Goal: Information Seeking & Learning: Learn about a topic

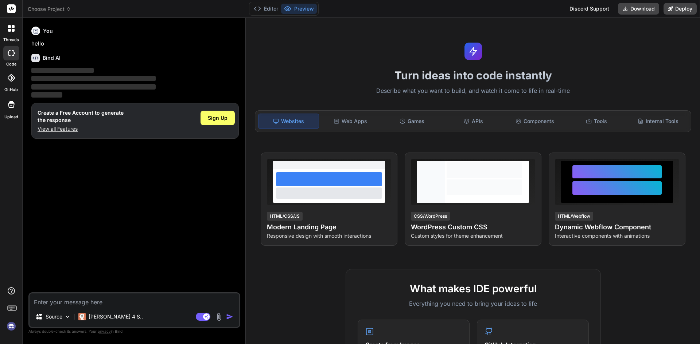
click at [80, 309] on div "Source Claude 4 S.. Agent Mode. When this toggle is activated, AI automatically…" at bounding box center [134, 311] width 212 height 36
click at [39, 319] on icon at bounding box center [38, 316] width 7 height 7
type textarea "x"
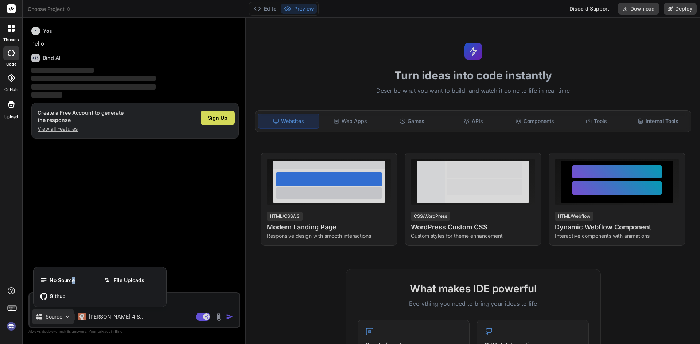
click at [75, 273] on div "No Source File Uploads Github" at bounding box center [100, 288] width 133 height 36
click at [67, 280] on span "No Source" at bounding box center [62, 280] width 25 height 7
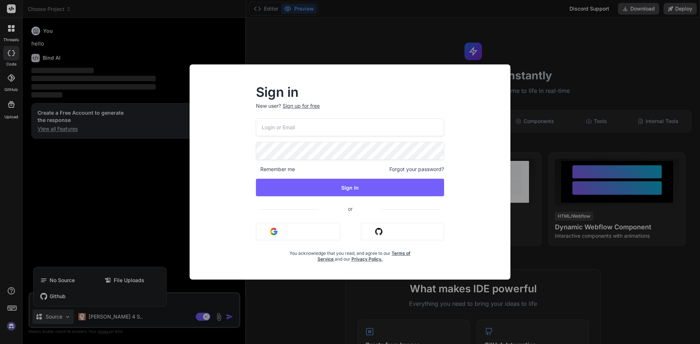
click at [281, 129] on input "email" at bounding box center [350, 127] width 188 height 18
click at [281, 129] on input "[PERSON_NAME]@yopmail,cimn" at bounding box center [350, 127] width 188 height 18
click at [316, 127] on input "[PERSON_NAME]@yopmail,cimn" at bounding box center [350, 127] width 188 height 18
type input "[PERSON_NAME][EMAIL_ADDRESS][DOMAIN_NAME]"
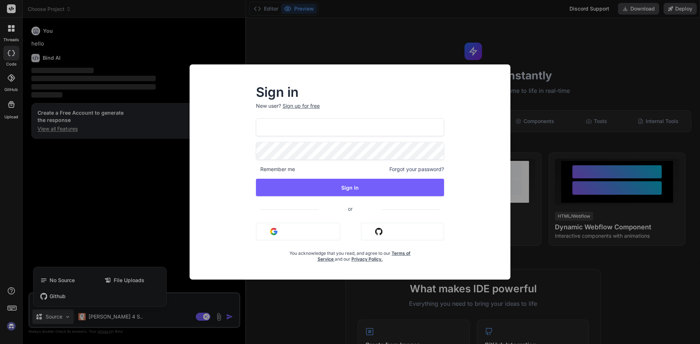
click at [283, 112] on p "New user? Sign up for free" at bounding box center [350, 110] width 188 height 16
click at [328, 136] on input "[PERSON_NAME][EMAIL_ADDRESS][DOMAIN_NAME]" at bounding box center [350, 127] width 188 height 18
click at [345, 123] on input "[PERSON_NAME][EMAIL_ADDRESS][DOMAIN_NAME]" at bounding box center [350, 127] width 188 height 18
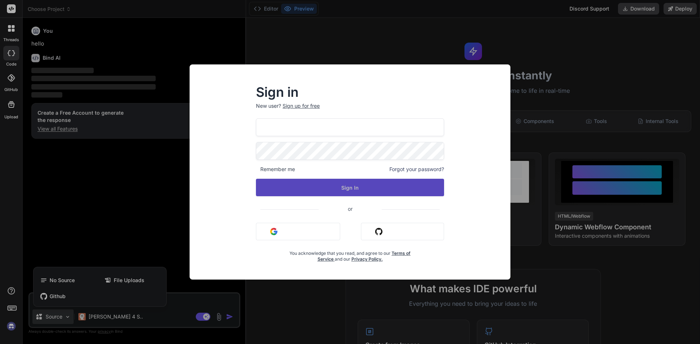
click at [352, 185] on button "Sign In" at bounding box center [350, 187] width 188 height 17
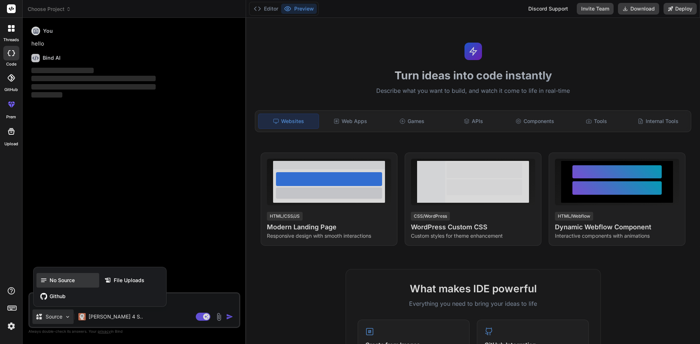
drag, startPoint x: 59, startPoint y: 278, endPoint x: 172, endPoint y: 278, distance: 113.0
click at [57, 278] on span "No Source" at bounding box center [62, 280] width 25 height 7
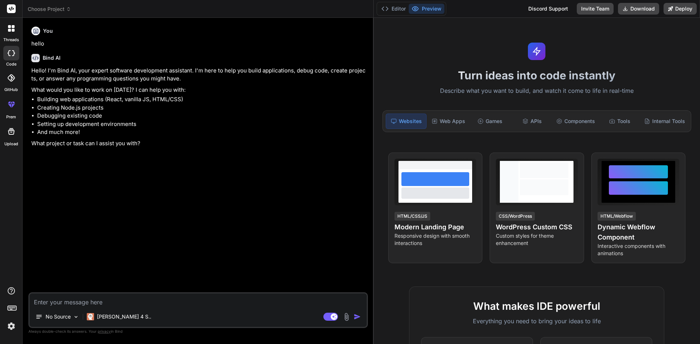
type textarea "x"
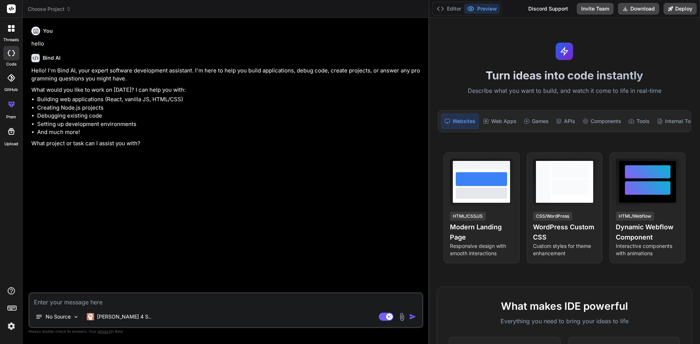
drag, startPoint x: 245, startPoint y: 161, endPoint x: 484, endPoint y: 139, distance: 239.7
click at [484, 139] on div "Choose Project Created with Pixso. Bind AI Web Search Created with Pixso. Code …" at bounding box center [361, 172] width 677 height 344
click at [72, 302] on textarea at bounding box center [226, 300] width 393 height 13
type textarea "E"
type textarea "x"
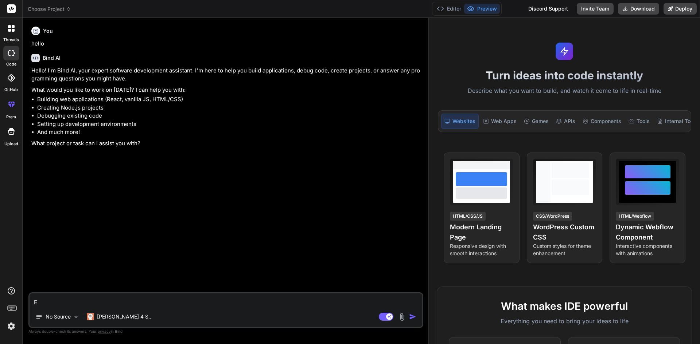
type textarea "Ec"
type textarea "x"
type textarea "Ecl"
type textarea "x"
type textarea "Ecli"
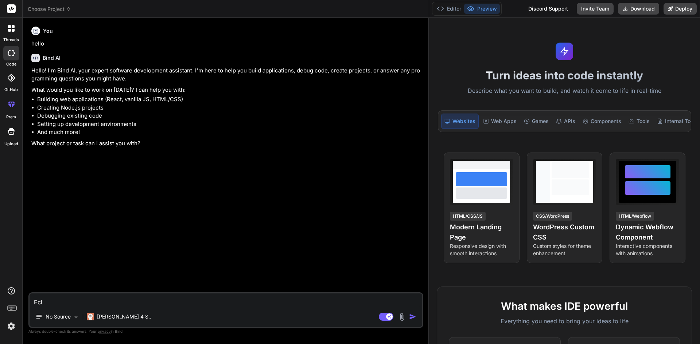
type textarea "x"
type textarea "Eclip"
type textarea "x"
type textarea "Eclipd"
type textarea "x"
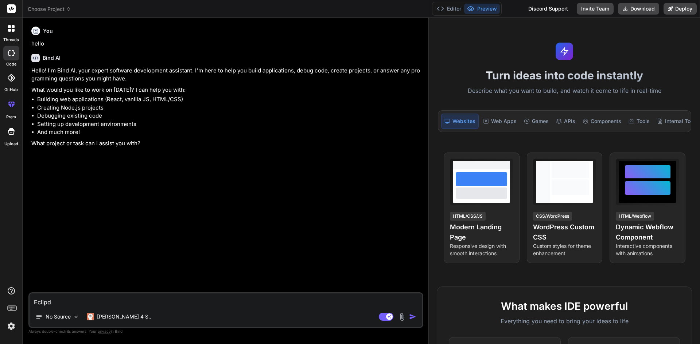
type textarea "Eclipde"
type textarea "x"
type textarea "Eclipde"
type textarea "x"
type textarea "Eclipde"
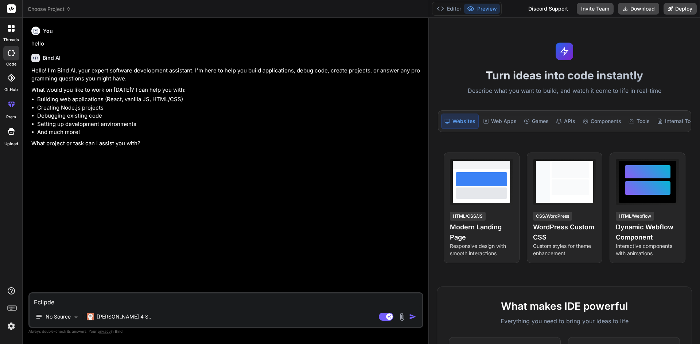
type textarea "x"
type textarea "Eclipd"
type textarea "x"
type textarea "Eclip"
type textarea "x"
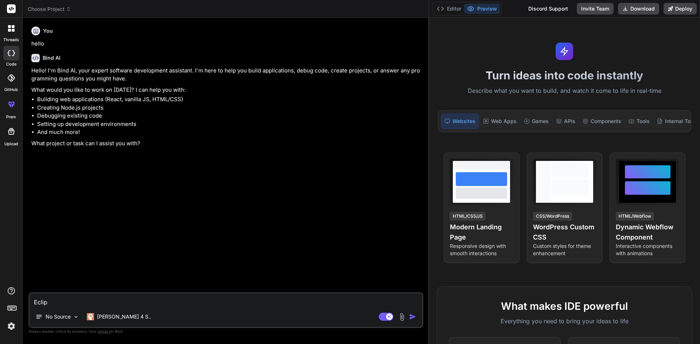
type textarea "Eclips"
type textarea "x"
type textarea "Eclipse"
type textarea "x"
type textarea "Eclipse"
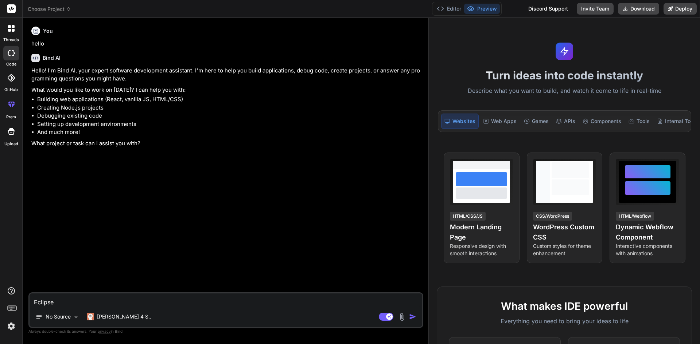
type textarea "x"
type textarea "Eclipse s"
type textarea "x"
type textarea "Eclipse sh"
type textarea "x"
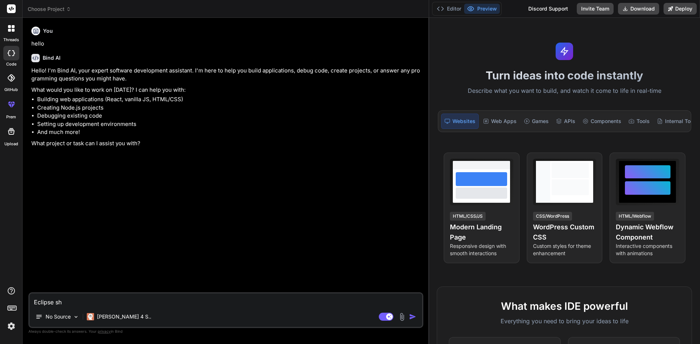
type textarea "Eclipse sho"
type textarea "x"
type textarea "Eclipse show"
type textarea "x"
type textarea "Eclipse showi"
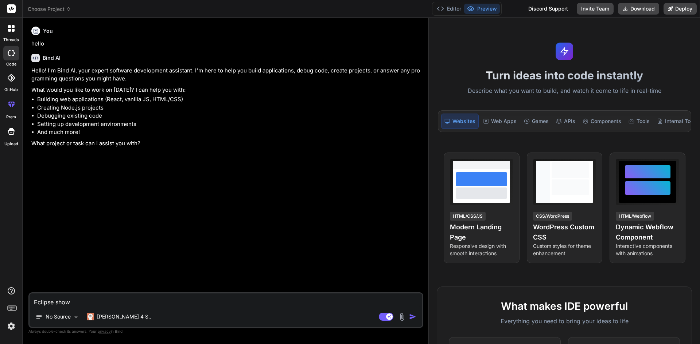
type textarea "x"
type textarea "Eclipse showin"
type textarea "x"
type textarea "Eclipse showing"
type textarea "x"
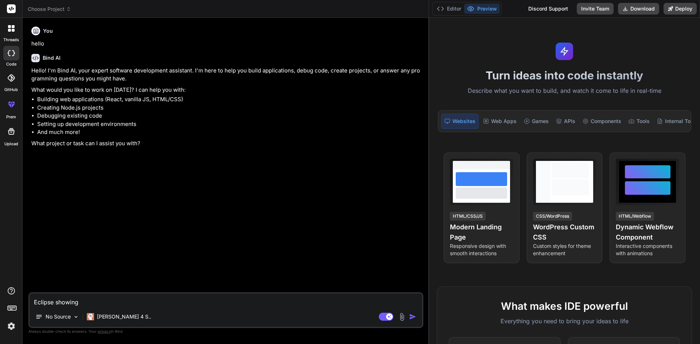
type textarea "Eclipse showing"
type textarea "x"
type textarea "Eclipse showing e"
type textarea "x"
type textarea "Eclipse showing er"
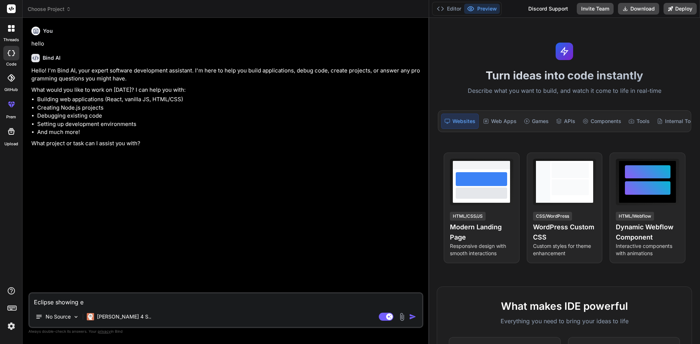
type textarea "x"
type textarea "Eclipse showing err"
type textarea "x"
type textarea "Eclipse showing [PERSON_NAME]"
type textarea "x"
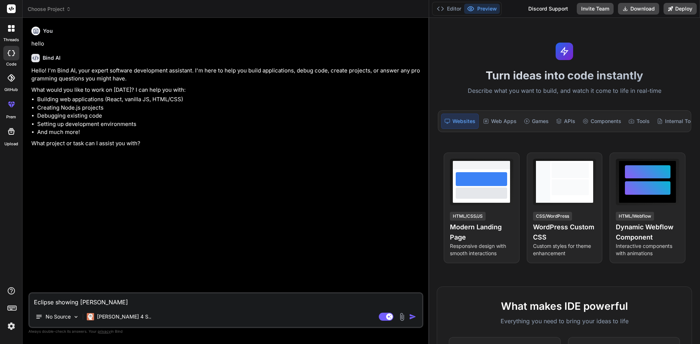
type textarea "Eclipse showing error"
type textarea "x"
type textarea "Eclipse showing error"
type textarea "x"
type textarea "Eclipse showing error w"
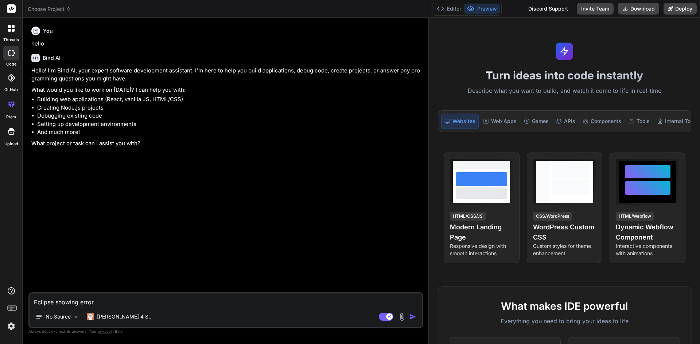
type textarea "x"
type textarea "Eclipse showing error wh"
type textarea "x"
type textarea "Eclipse showing error whi"
type textarea "x"
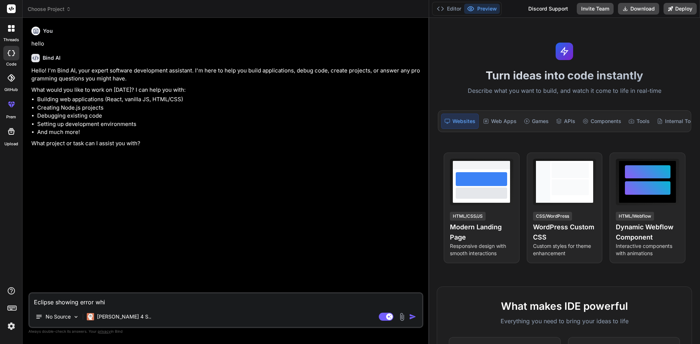
type textarea "Eclipse showing error whil"
type textarea "x"
type textarea "Eclipse showing error while"
type textarea "x"
type textarea "Eclipse showing error while"
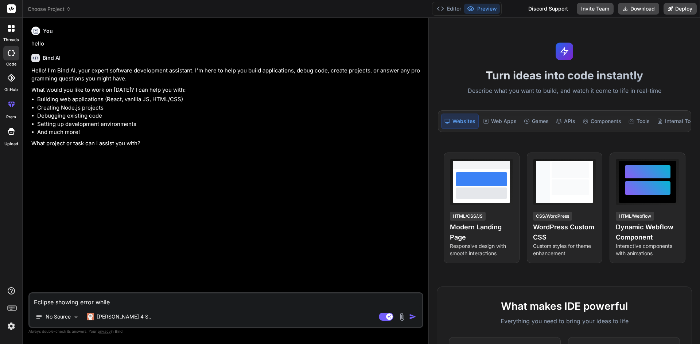
type textarea "x"
type textarea "Eclipse showing error while e"
type textarea "x"
type textarea "Eclipse showing error while ex"
type textarea "x"
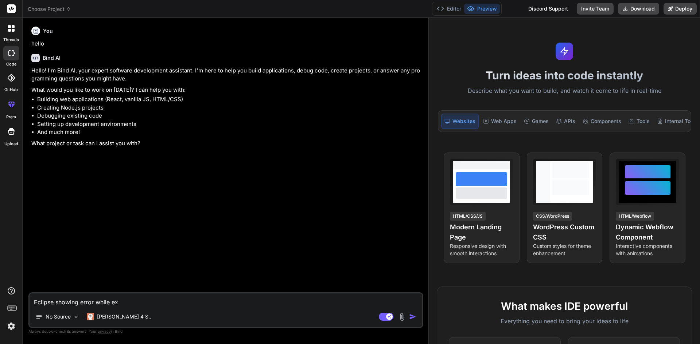
type textarea "Eclipse showing error while exe"
type textarea "x"
type textarea "Eclipse showing error while exec"
type textarea "x"
type textarea "Eclipse showing error while execu"
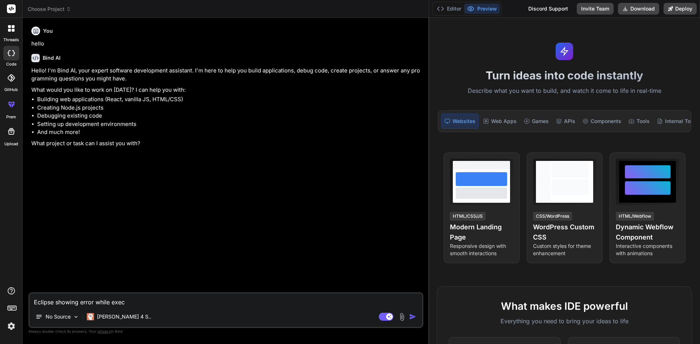
type textarea "x"
type textarea "Eclipse showing error while execut"
type textarea "x"
type textarea "Eclipse showing error while executi"
type textarea "x"
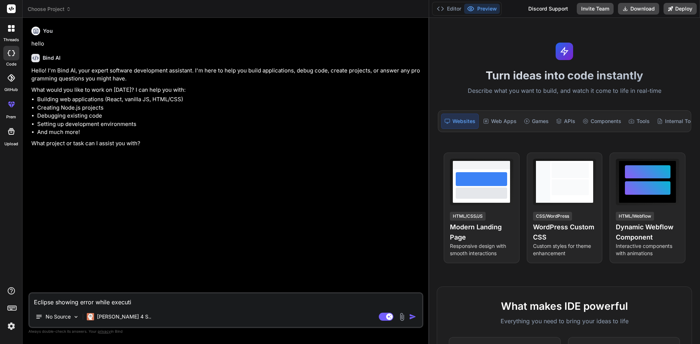
type textarea "Eclipse showing error while executin"
type textarea "x"
type textarea "Eclipse showing error while executing"
type textarea "x"
type textarea "Eclipse showing error while executing"
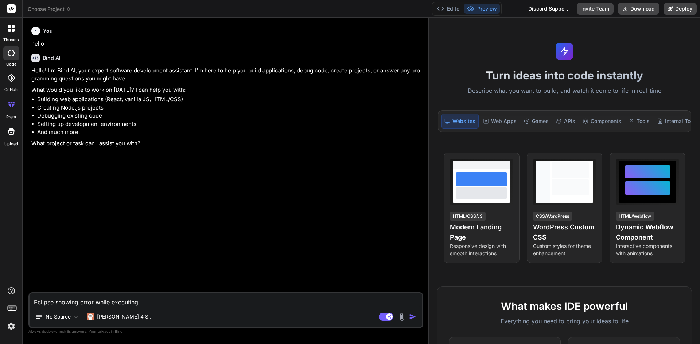
type textarea "x"
type textarea "Eclipse showing error while executing s"
type textarea "x"
type textarea "Eclipse showing error while executing si"
type textarea "x"
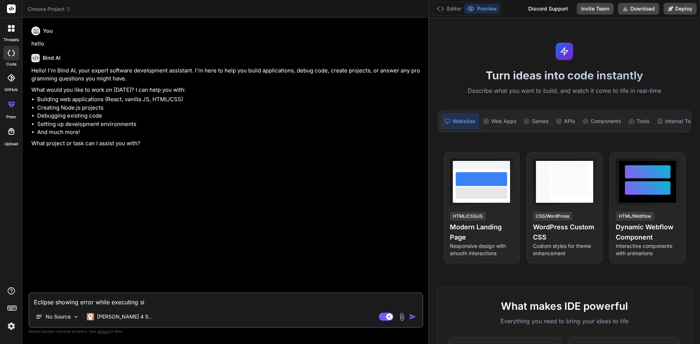
type textarea "Eclipse showing error while executing sim"
type textarea "x"
type textarea "Eclipse showing error while executing simp"
type textarea "x"
type textarea "Eclipse showing error while executing simpl"
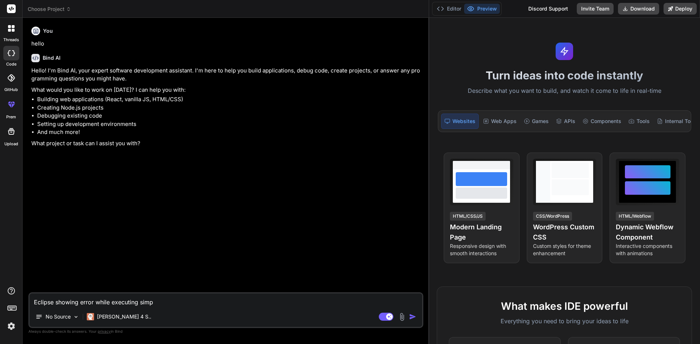
type textarea "x"
type textarea "Eclipse showing error while executing simple"
type textarea "x"
type textarea "Eclipse showing error while executing simple"
type textarea "x"
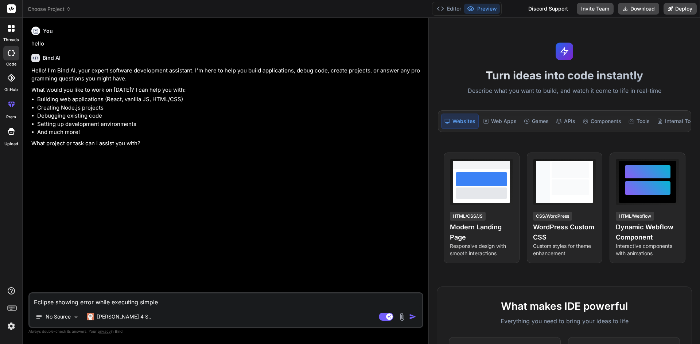
type textarea "Eclipse showing error while executing simple J"
type textarea "x"
type textarea "Eclipse showing error while executing simple Ja"
type textarea "x"
type textarea "Eclipse showing error while executing simple Jav"
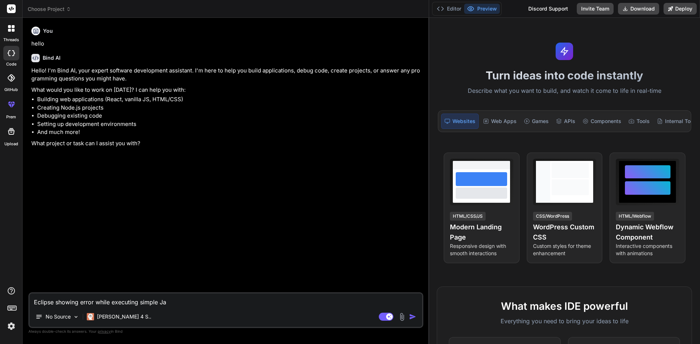
type textarea "x"
type textarea "Eclipse showing error while executing simple Java"
type textarea "x"
type textarea "Eclipse showing error while executing simple Java"
type textarea "x"
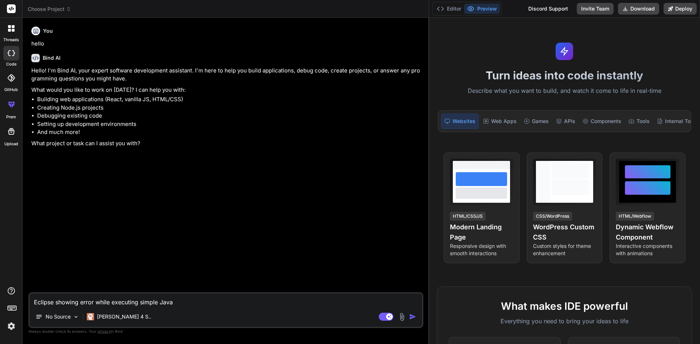
type textarea "Eclipse showing error while executing simple Java p"
type textarea "x"
type textarea "Eclipse showing error while executing simple Java pr"
type textarea "x"
type textarea "Eclipse showing error while executing simple Java pro"
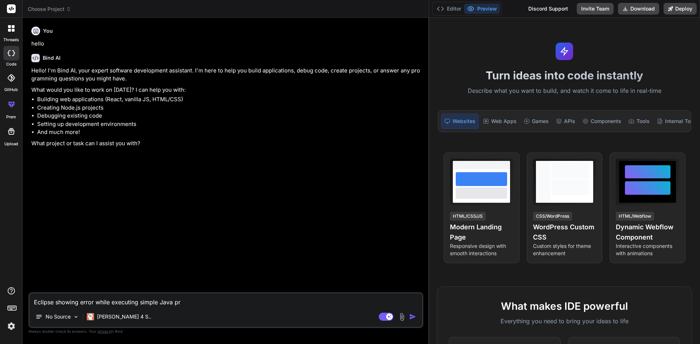
type textarea "x"
type textarea "Eclipse showing error while executing simple Java prog"
type textarea "x"
type textarea "Eclipse showing error while executing simple Java progr"
type textarea "x"
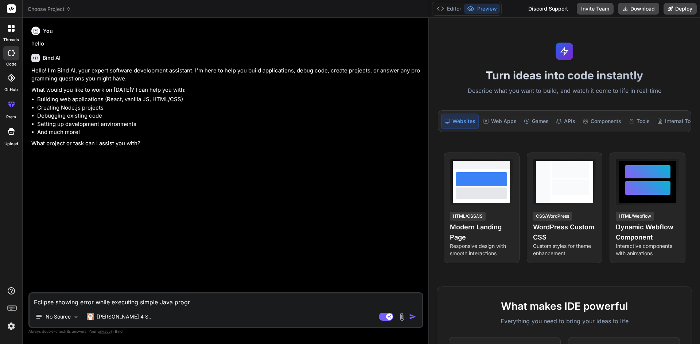
type textarea "Eclipse showing error while executing simple Java progra"
type textarea "x"
type textarea "Eclipse showing error while executing simple Java program"
type textarea "x"
type textarea "Eclipse showing error while executing simple Java program"
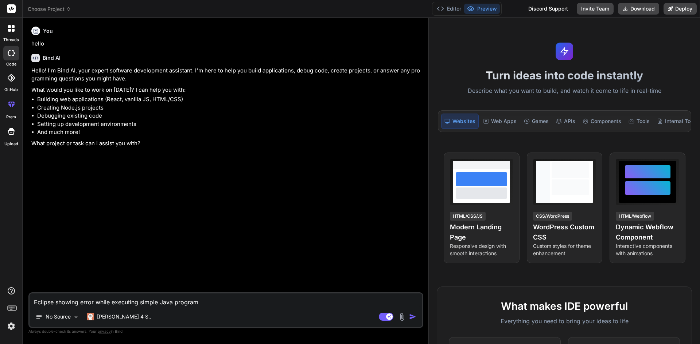
type textarea "x"
type textarea "Eclipse showing error while executing simple Java program ""
type textarea "x"
type textarea "Eclipse showing error while executing simple Java program """
type textarea "x"
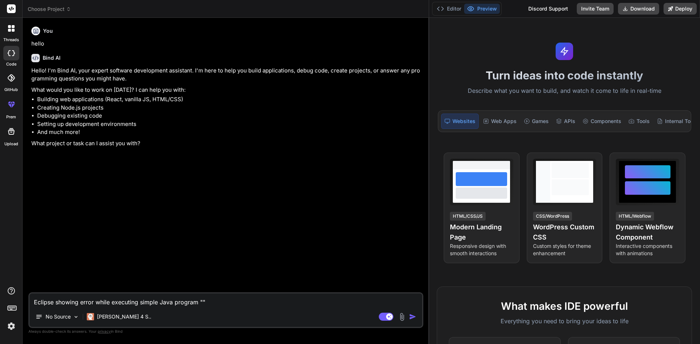
type textarea "Eclipse showing error while executing simple Java program "E""
type textarea "x"
type textarea "Eclipse showing error while executing simple Java program "Ed""
type textarea "x"
type textarea "Eclipse showing error while executing simple Java program "Edi""
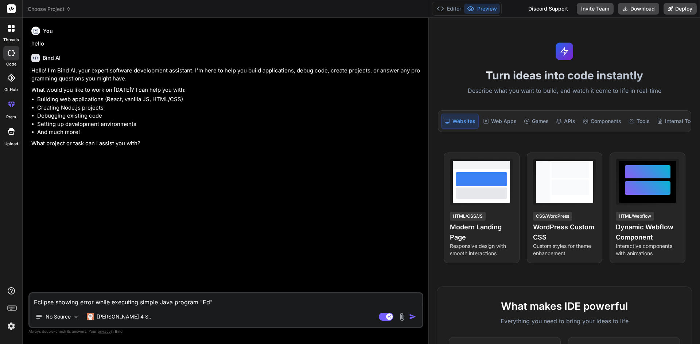
type textarea "x"
type textarea "Eclipse showing error while executing simple Java program "Edit""
type textarea "x"
type textarea "Eclipse showing error while executing simple Java program "Edito""
type textarea "x"
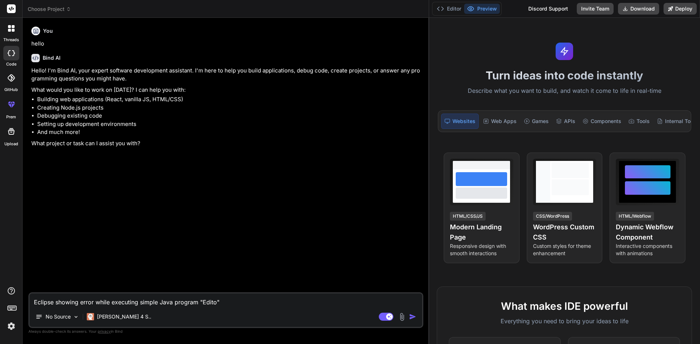
type textarea "Eclipse showing error while executing simple Java program "Editor""
type textarea "x"
type textarea "Eclipse showing error while executing simple Java program "Editor ""
type textarea "x"
type textarea "Eclipse showing error while executing simple Java program "Editor d""
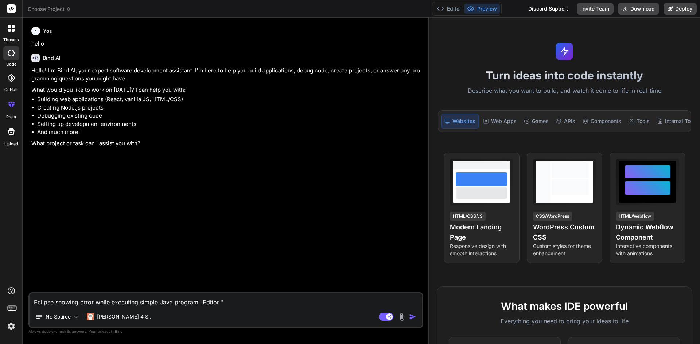
type textarea "x"
type textarea "Eclipse showing error while executing simple Java program "Editor do""
type textarea "x"
type textarea "Eclipse showing error while executing simple Java program "Editor doe""
type textarea "x"
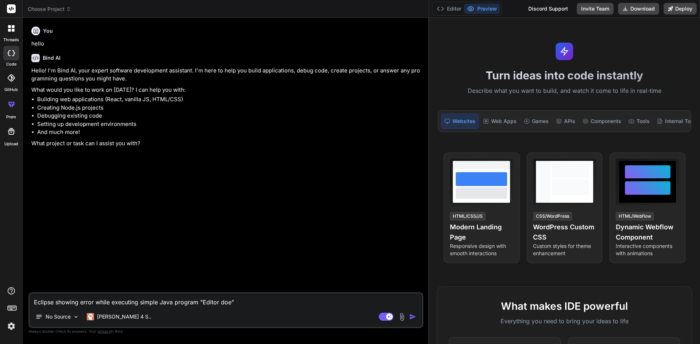
type textarea "Eclipse showing error while executing simple Java program "Editor does""
type textarea "x"
type textarea "Eclipse showing error while executing simple Java program "Editor does ""
type textarea "x"
type textarea "Eclipse showing error while executing simple Java program "Editor does n""
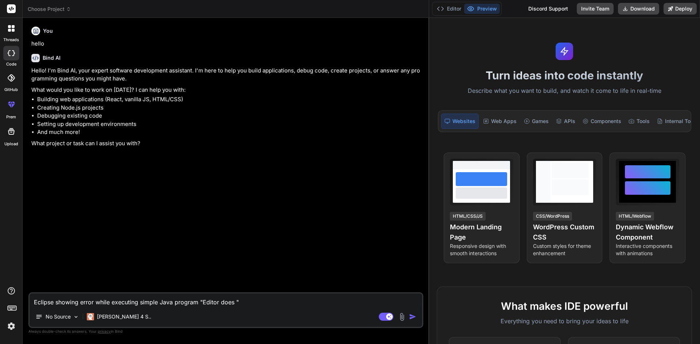
type textarea "x"
type textarea "Eclipse showing error while executing simple Java program "Editor does no""
type textarea "x"
type textarea "Eclipse showing error while executing simple Java program "Editor does not""
type textarea "x"
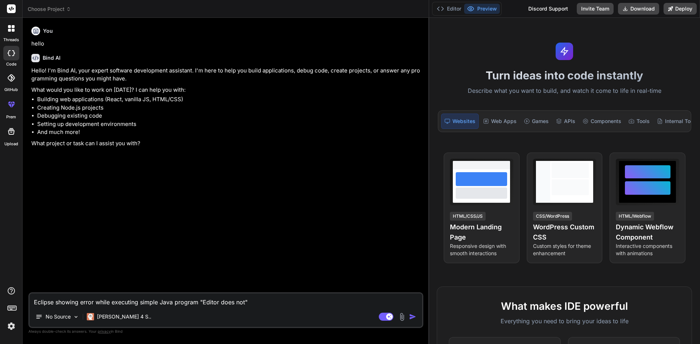
type textarea "Eclipse showing error while executing simple Java program "Editor does not ""
type textarea "x"
type textarea "Eclipse showing error while executing simple Java program "Editor does not c""
type textarea "x"
type textarea "Eclipse showing error while executing simple Java program "Editor does not co""
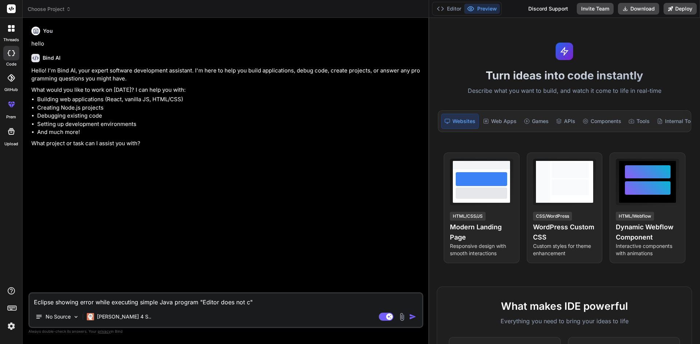
type textarea "x"
type textarea "Eclipse showing error while executing simple Java program "Editor does not com""
type textarea "x"
type textarea "Eclipse showing error while executing simple Java program "Editor does not co""
type textarea "x"
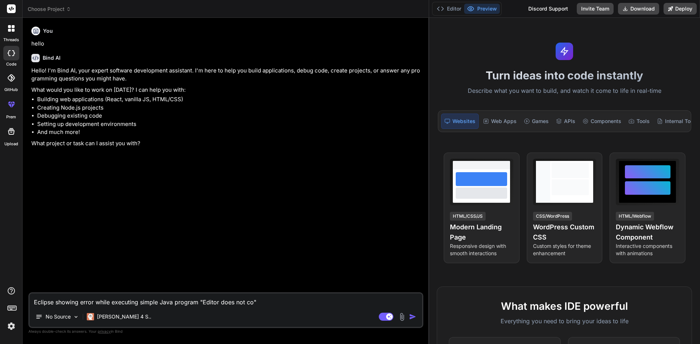
type textarea "Eclipse showing error while executing simple Java program "Editor does not con""
type textarea "x"
type textarea "Eclipse showing error while executing simple Java program "Editor does not cont""
type textarea "x"
type textarea "Eclipse showing error while executing simple Java program "Editor does not cont…"
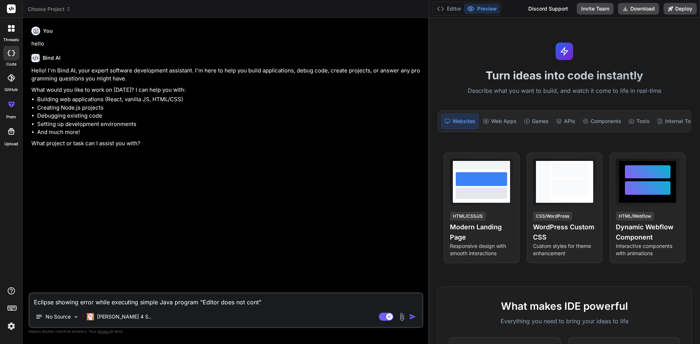
type textarea "x"
type textarea "Eclipse showing error while executing simple Java program "Editor does not cont…"
type textarea "x"
type textarea "Eclipse showing error while executing simple Java program "Editor does not cont…"
type textarea "x"
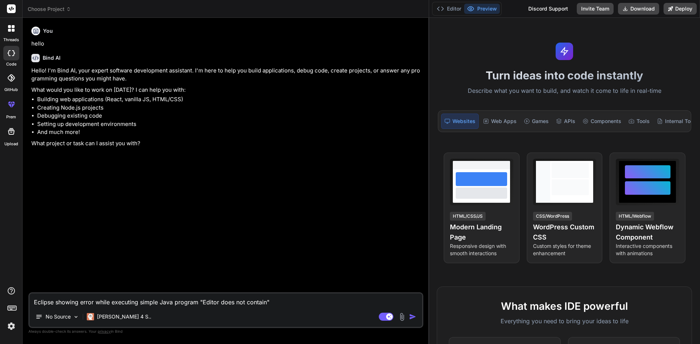
type textarea "Eclipse showing error while executing simple Java program "Editor does not cont…"
type textarea "x"
type textarea "Eclipse showing error while executing simple Java program "Editor does not cont…"
type textarea "x"
type textarea "Eclipse showing error while executing simple Java program "Editor does not cont…"
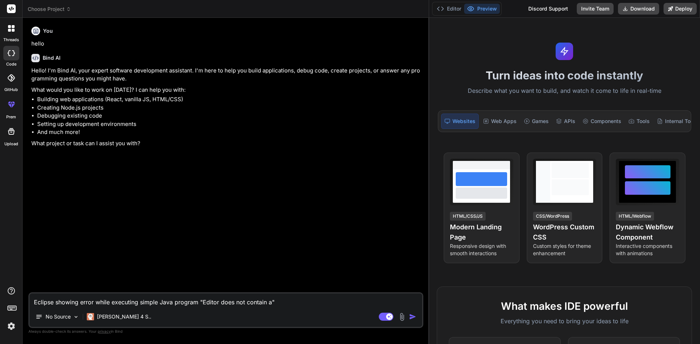
type textarea "x"
type textarea "Eclipse showing error while executing simple Java program "Editor does not cont…"
type textarea "x"
type textarea "Eclipse showing error while executing simple Java program "Editor does not cont…"
type textarea "x"
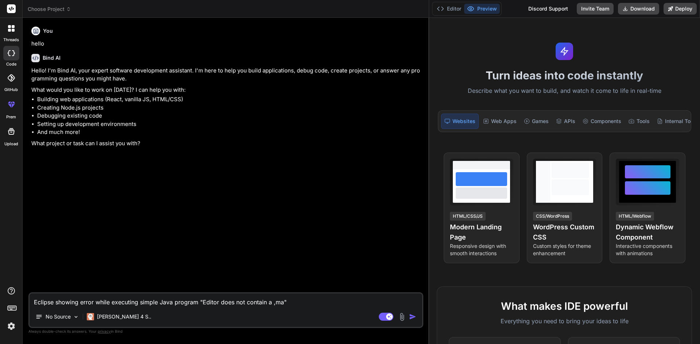
type textarea "Eclipse showing error while executing simple Java program "Editor does not cont…"
type textarea "x"
type textarea "Eclipse showing error while executing simple Java program "Editor does not cont…"
type textarea "x"
type textarea "Eclipse showing error while executing simple Java program "Editor does not cont…"
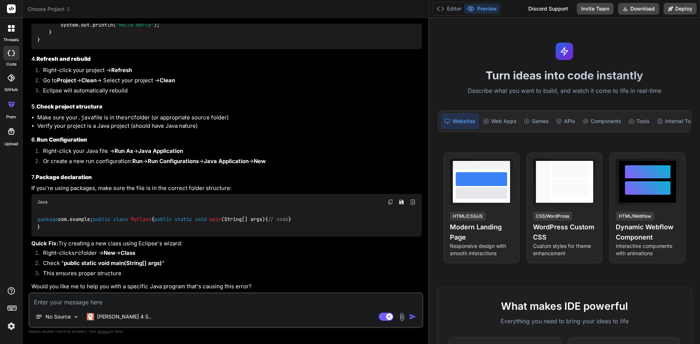
scroll to position [460, 0]
drag, startPoint x: 289, startPoint y: 225, endPoint x: 283, endPoint y: 139, distance: 85.8
click at [283, 184] on p "If you're using packages, make sure the file is in the correct folder structure:" at bounding box center [226, 188] width 390 height 8
drag, startPoint x: 66, startPoint y: 208, endPoint x: 44, endPoint y: 204, distance: 22.7
click at [54, 210] on div "package com.example; public class MyClass { public static void main (String[] a…" at bounding box center [226, 223] width 390 height 27
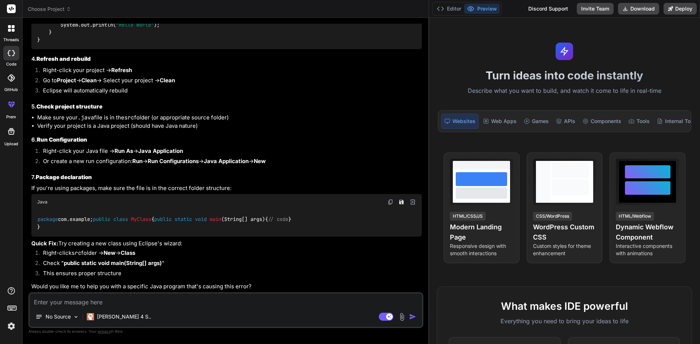
click at [63, 214] on div "package com.example; public class MyClass { public static void main (String[] a…" at bounding box center [226, 223] width 390 height 27
click at [58, 212] on div "package com.example; public class MyClass { public static void main (String[] a…" at bounding box center [226, 223] width 390 height 27
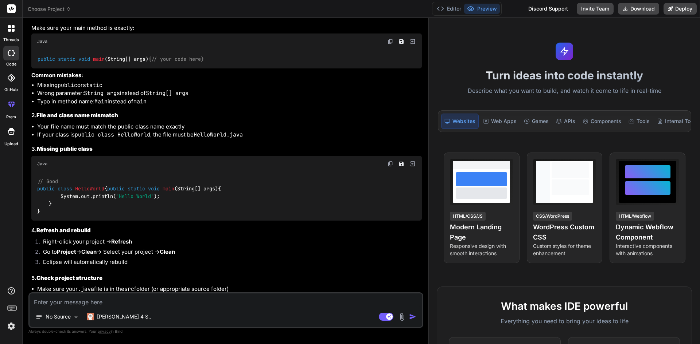
scroll to position [278, 0]
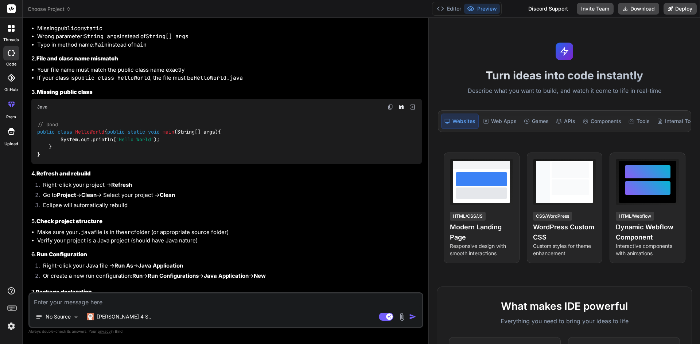
drag, startPoint x: 58, startPoint y: 169, endPoint x: 44, endPoint y: 151, distance: 22.2
click at [44, 151] on div "// Good public class HelloWorld { public static void main (String[] args) { Sys…" at bounding box center [226, 139] width 390 height 49
copy code "public static void main (String[] args) { System.out.println( "Hello World" ); }"
click at [276, 190] on div "This is a common Eclipse error that occurs when Eclipse can't find or recognize…" at bounding box center [226, 160] width 390 height 492
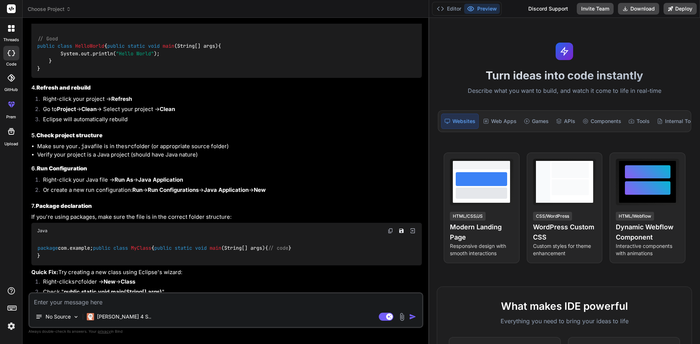
scroll to position [424, 0]
